Goal: Task Accomplishment & Management: Manage account settings

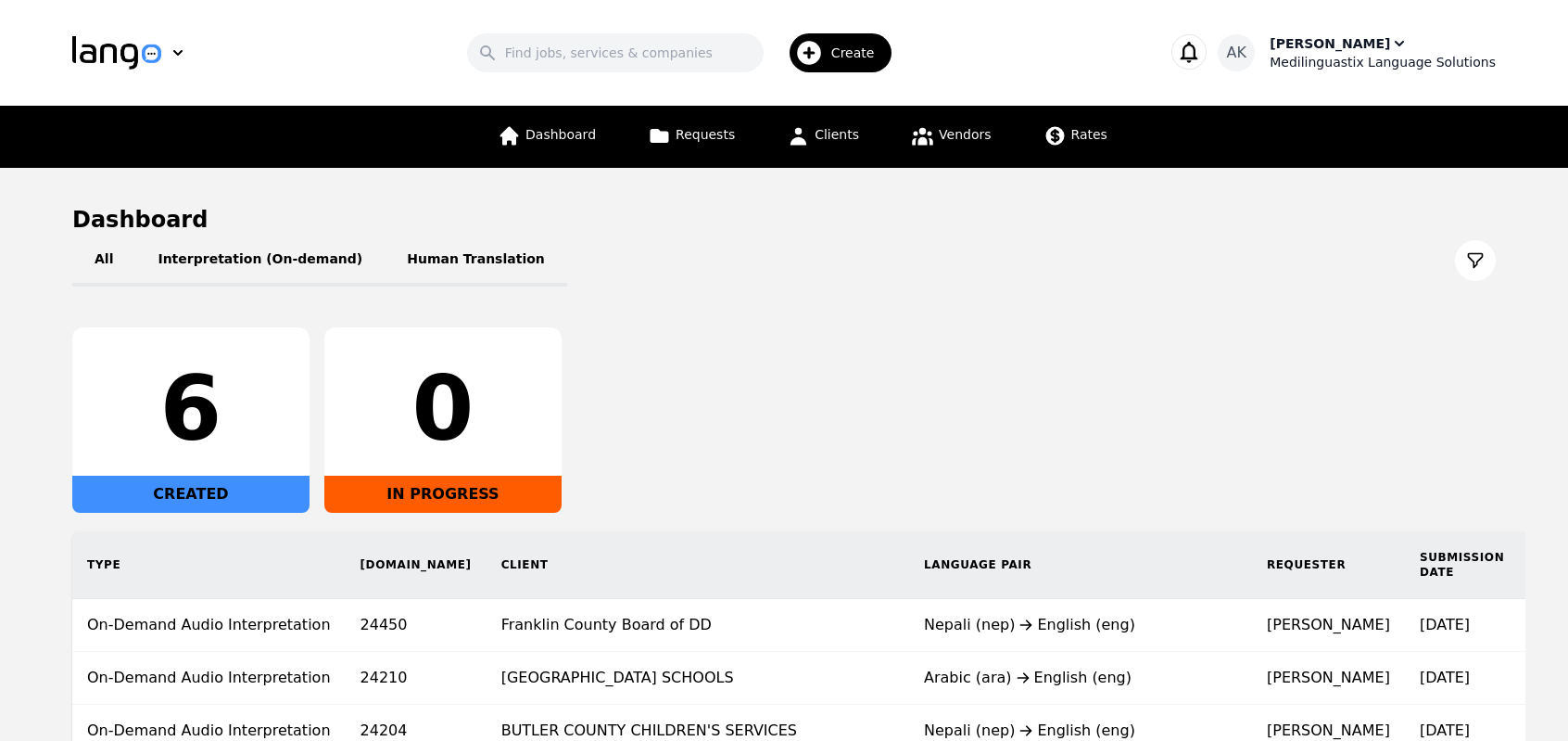
click at [1320, 44] on div "Ameet Kumar" at bounding box center [1330, 43] width 121 height 19
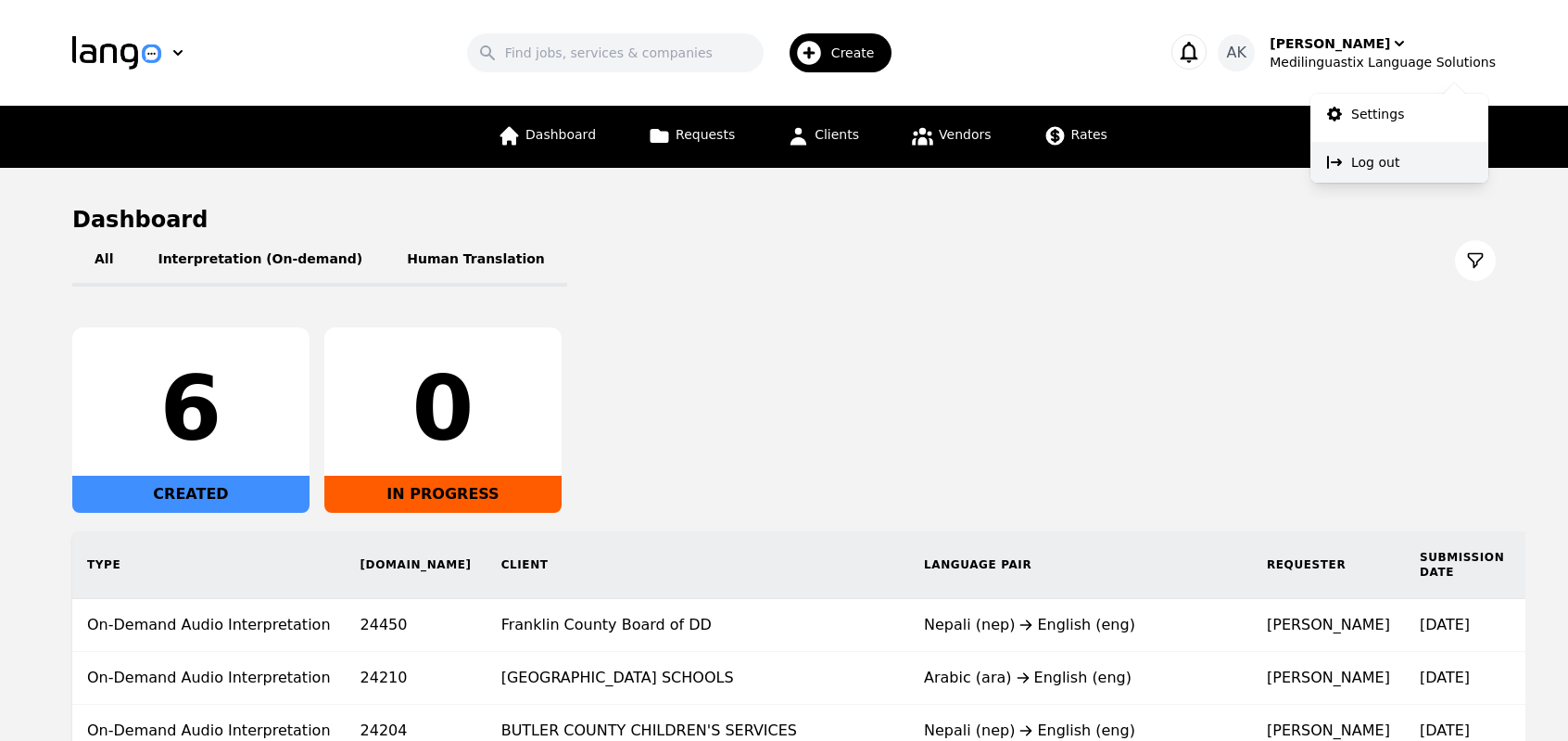
click at [1345, 161] on button "Log out" at bounding box center [1400, 162] width 178 height 41
